Goal: Information Seeking & Learning: Learn about a topic

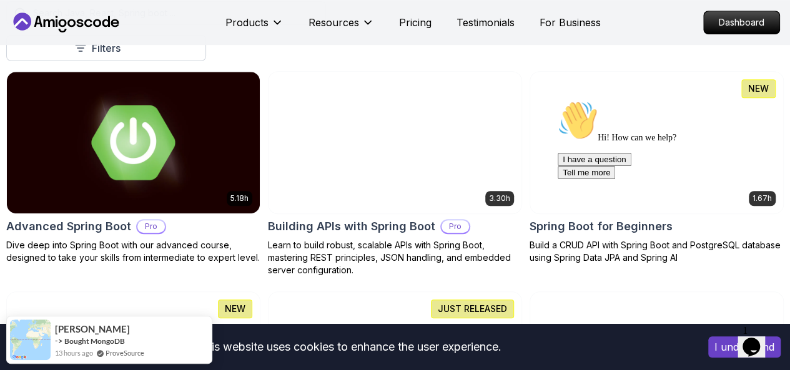
scroll to position [333, 0]
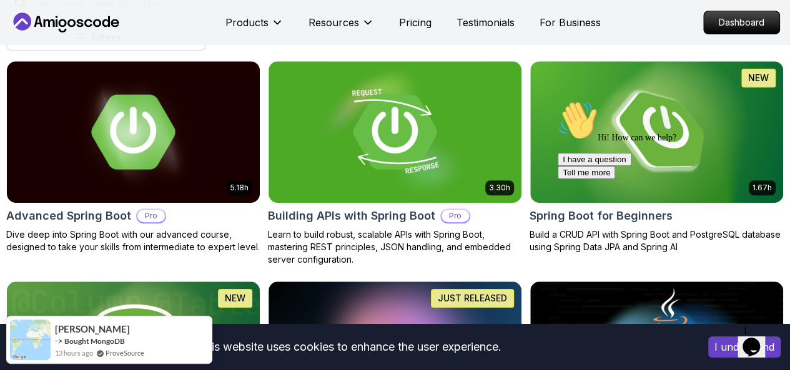
click at [654, 147] on div "Hi! How can we help? I have a question Tell me more" at bounding box center [670, 140] width 225 height 79
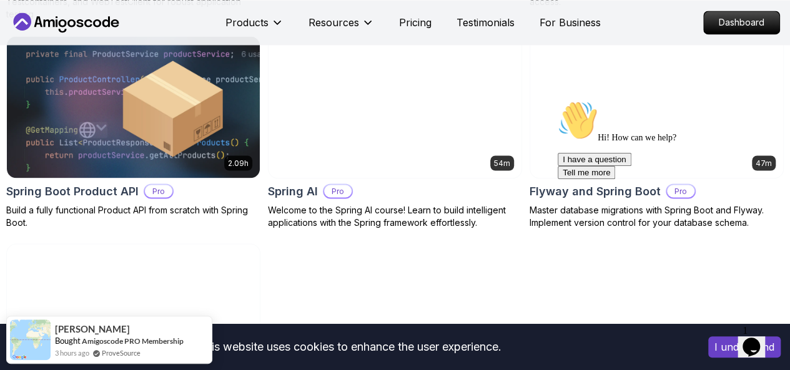
scroll to position [1020, 0]
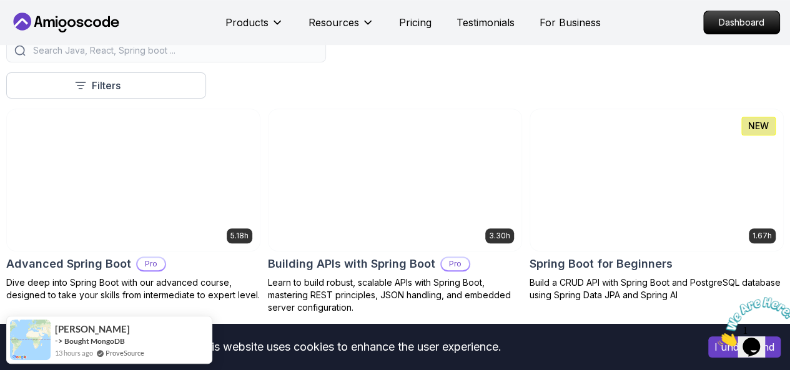
scroll to position [187, 0]
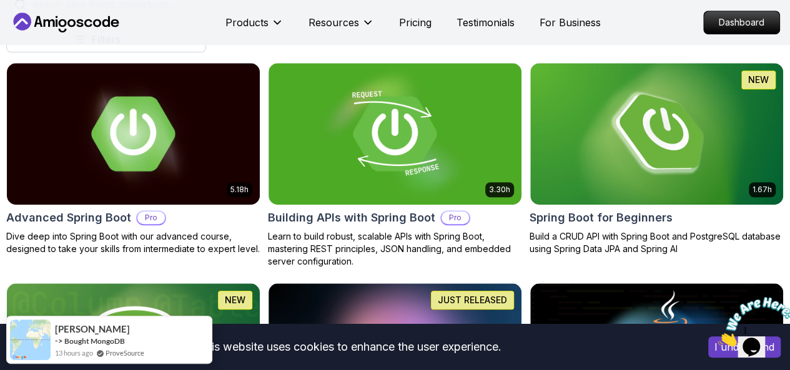
scroll to position [343, 0]
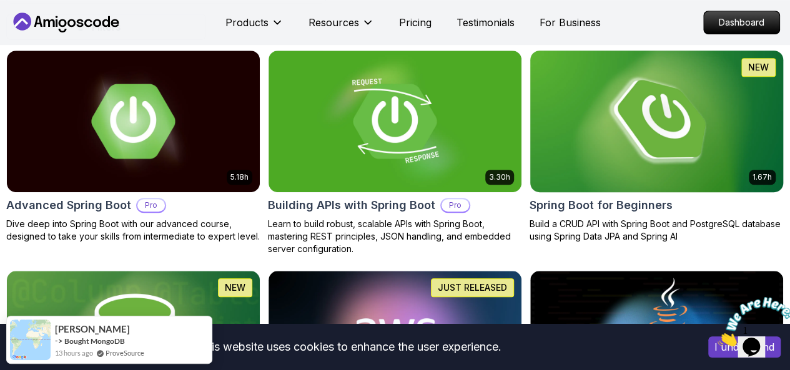
click at [637, 133] on img at bounding box center [656, 121] width 265 height 149
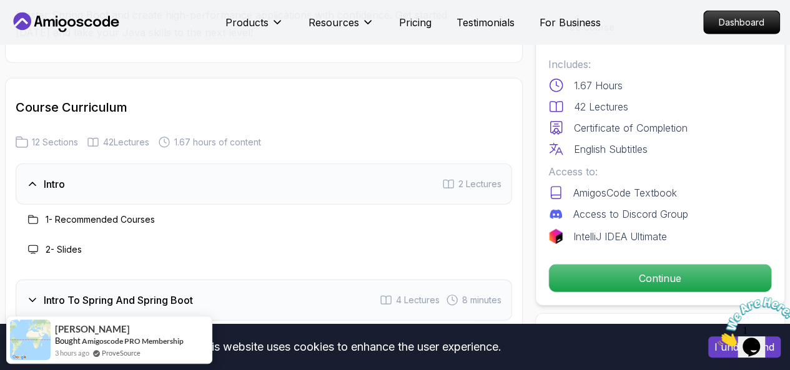
scroll to position [1540, 0]
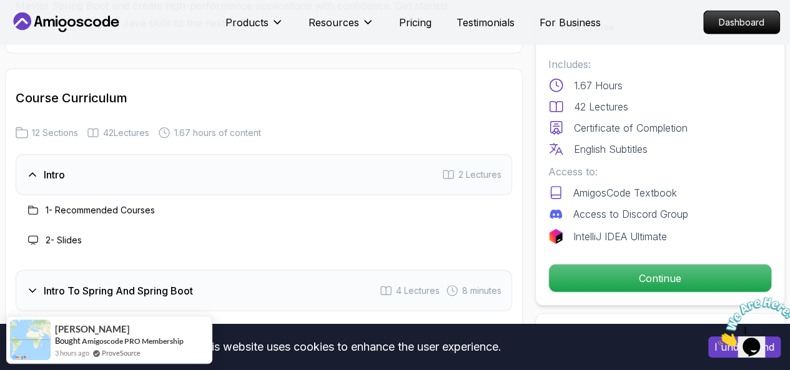
click at [592, 264] on button "Continue" at bounding box center [660, 278] width 224 height 29
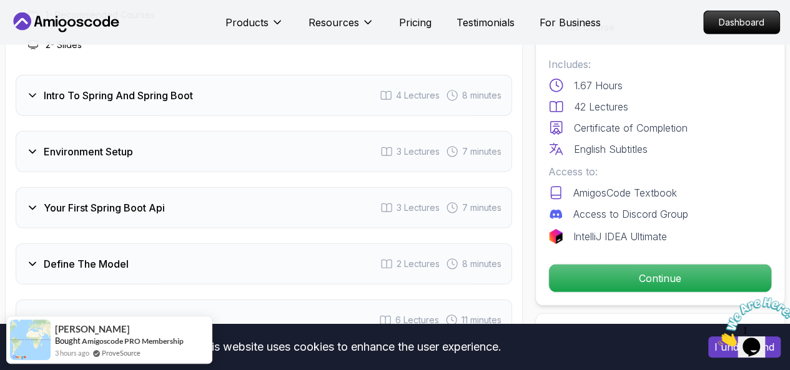
scroll to position [1738, 0]
